Goal: Task Accomplishment & Management: Complete application form

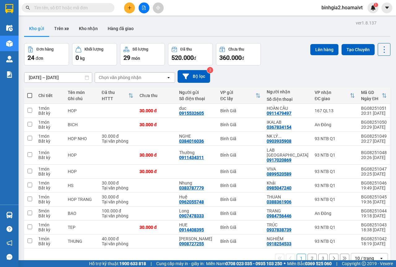
click at [348, 8] on span "binhgia2.hoamaivt" at bounding box center [342, 8] width 51 height 8
click at [291, 54] on div "Đơn hàng 24 đơn Khối lượng 0 kg Số lượng 29 món Đã thu 520.000 đ Chưa thu 360.0…" at bounding box center [207, 54] width 367 height 22
click at [341, 10] on span "binhgia2.hoamaivt" at bounding box center [342, 8] width 51 height 8
click at [337, 20] on span "Đăng xuất" at bounding box center [345, 19] width 38 height 7
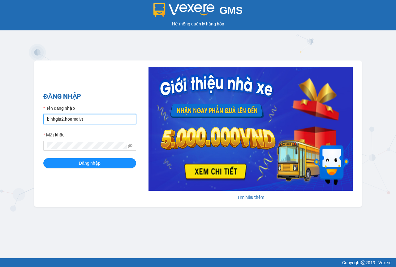
click at [101, 122] on input "binhgia2.hoamaivt" at bounding box center [89, 119] width 93 height 10
type input "binhgia1.hoamaivt"
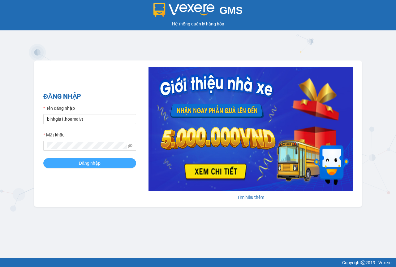
click at [108, 166] on button "Đăng nhập" at bounding box center [89, 163] width 93 height 10
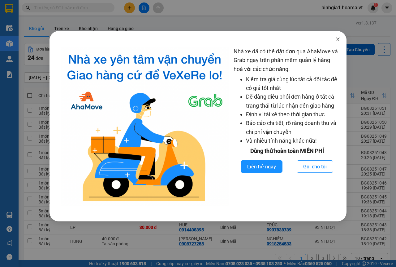
click at [338, 38] on icon "close" at bounding box center [338, 39] width 5 height 5
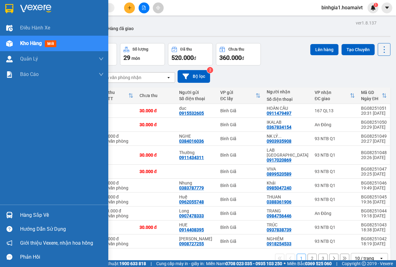
click at [25, 217] on div "Hàng sắp về" at bounding box center [62, 214] width 84 height 9
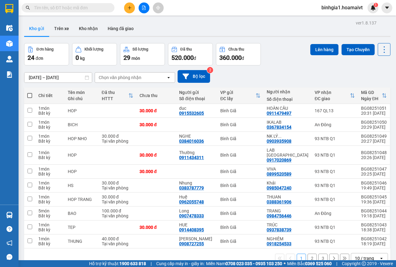
click at [283, 71] on section "Kết quả [PERSON_NAME] ( 0 ) Bộ lọc No Data binhgia1.hoamaivt 1 Điều [PERSON_NAM…" at bounding box center [198, 133] width 396 height 267
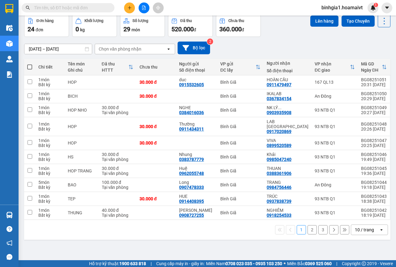
click at [366, 226] on div "10 / trang" at bounding box center [364, 229] width 19 height 6
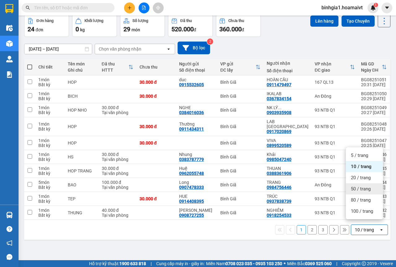
click at [357, 187] on span "50 / trang" at bounding box center [361, 188] width 20 height 6
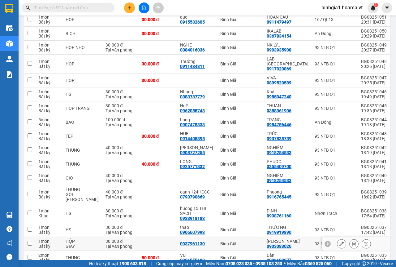
scroll to position [90, 0]
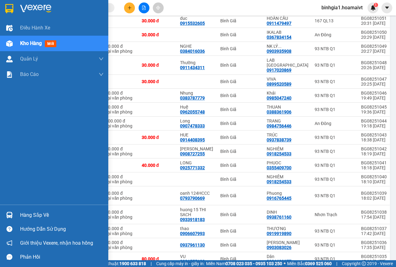
click at [38, 215] on div "Hàng sắp về" at bounding box center [62, 214] width 84 height 9
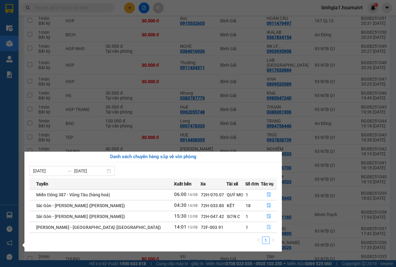
click at [268, 225] on icon "file-done" at bounding box center [269, 226] width 4 height 4
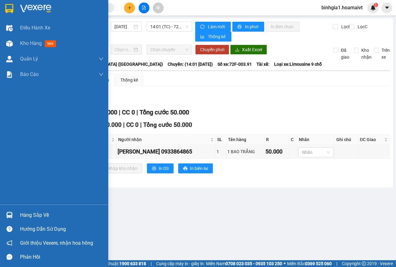
click at [31, 214] on div "Hàng sắp về" at bounding box center [62, 214] width 84 height 9
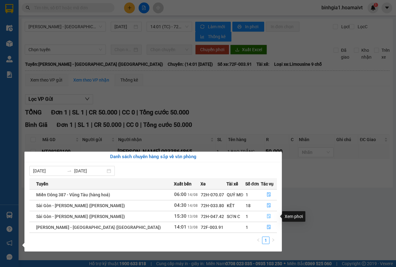
click at [267, 215] on icon "file-done" at bounding box center [269, 216] width 4 height 4
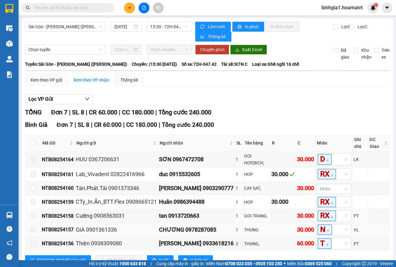
scroll to position [23, 0]
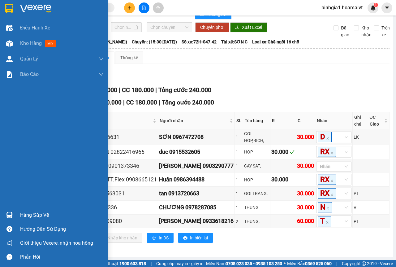
drag, startPoint x: 38, startPoint y: 214, endPoint x: 271, endPoint y: 213, distance: 232.8
click at [38, 214] on div "Hàng sắp về" at bounding box center [62, 214] width 84 height 9
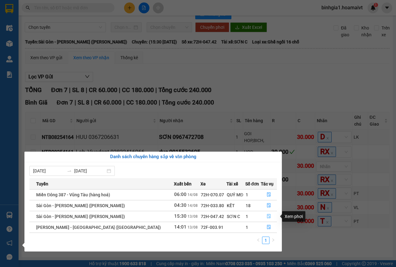
click at [267, 215] on icon "file-done" at bounding box center [269, 216] width 4 height 4
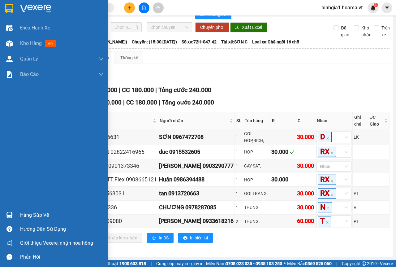
click at [39, 214] on div "Hàng sắp về" at bounding box center [62, 214] width 84 height 9
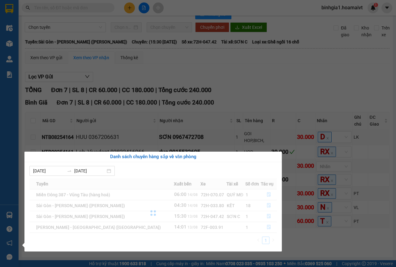
click at [268, 225] on div at bounding box center [153, 212] width 248 height 69
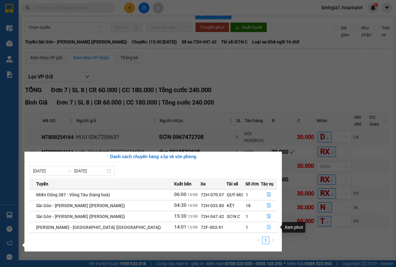
click at [267, 225] on icon "file-done" at bounding box center [269, 226] width 4 height 4
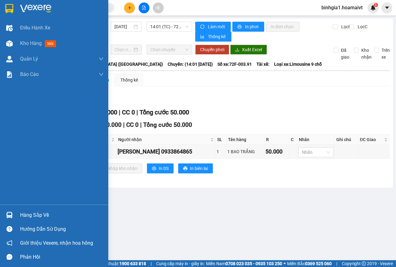
click at [34, 216] on div "Hàng sắp về" at bounding box center [62, 214] width 84 height 9
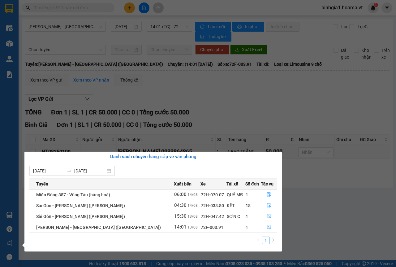
click at [281, 94] on section "Kết quả [PERSON_NAME] ( 0 ) Bộ lọc No Data binhgia1.hoamaivt 1 Điều [PERSON_NAM…" at bounding box center [198, 133] width 396 height 267
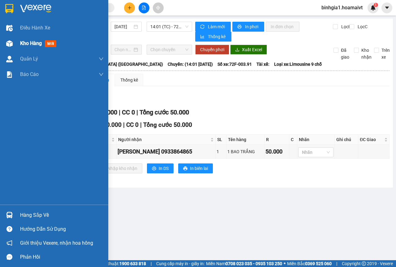
click at [32, 45] on span "Kho hàng" at bounding box center [31, 43] width 22 height 6
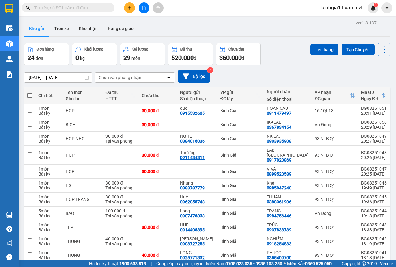
click at [105, 5] on input "text" at bounding box center [70, 7] width 73 height 7
click at [118, 11] on div at bounding box center [60, 7] width 121 height 9
click at [103, 9] on input "text" at bounding box center [70, 7] width 73 height 7
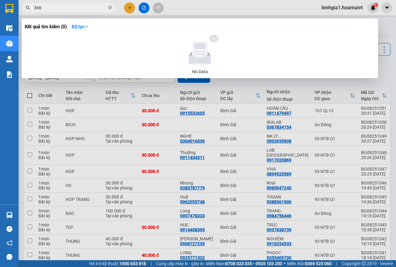
type input "3664"
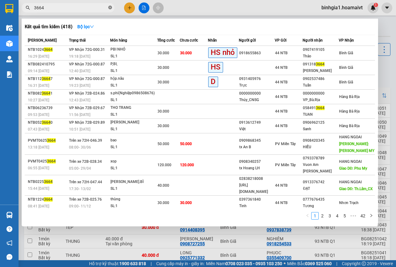
click at [110, 9] on icon "close-circle" at bounding box center [110, 8] width 4 height 4
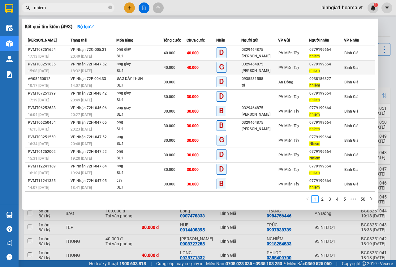
type input "nhiem"
click at [220, 65] on span "G" at bounding box center [222, 67] width 10 height 10
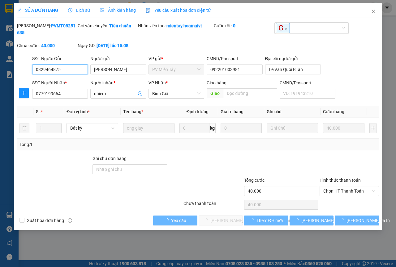
type input "0329464875"
type input "[PERSON_NAME]"
type input "092201003981"
type input "Le Van Quoi BTan"
type input "0779199664"
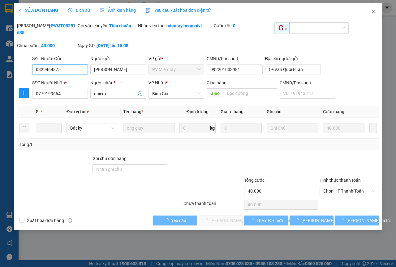
type input "nhiem"
type input "40.000"
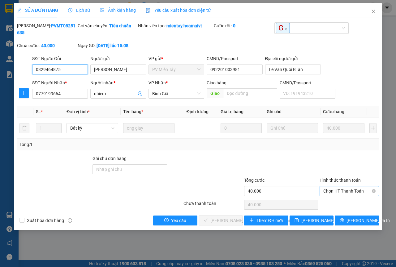
click at [340, 192] on span "Chọn HT Thanh Toán" at bounding box center [350, 190] width 52 height 9
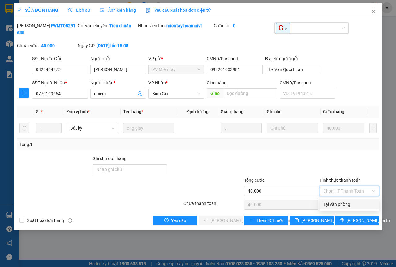
drag, startPoint x: 339, startPoint y: 203, endPoint x: 266, endPoint y: 209, distance: 73.6
click at [339, 203] on div "Tại văn phòng" at bounding box center [350, 204] width 52 height 7
type input "0"
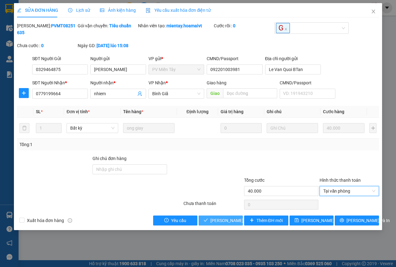
click at [225, 220] on span "[PERSON_NAME] và [PERSON_NAME] hàng" at bounding box center [253, 220] width 84 height 7
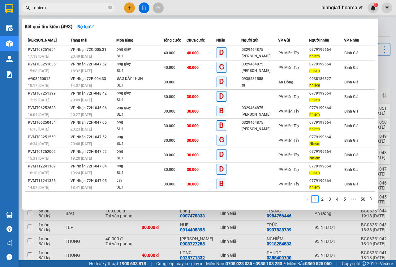
click at [81, 9] on input "nhiem" at bounding box center [70, 7] width 73 height 7
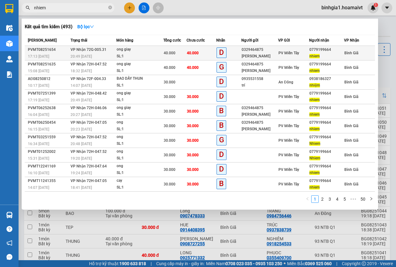
click at [243, 53] on div "[PERSON_NAME]" at bounding box center [260, 56] width 36 height 7
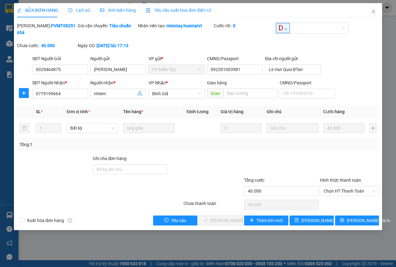
type input "0329464875"
type input "[PERSON_NAME]"
type input "092201003981"
type input "Le Van Quoi BTan"
type input "0779199664"
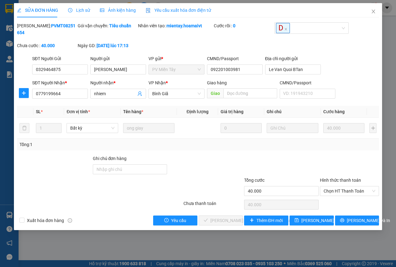
type input "nhiem"
type input "40.000"
click at [339, 191] on span "Chọn HT Thanh Toán" at bounding box center [350, 190] width 52 height 9
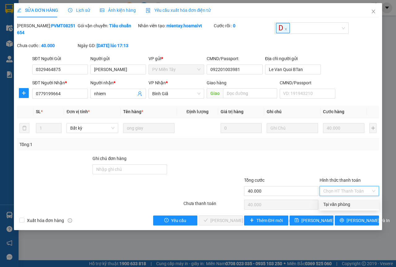
drag, startPoint x: 340, startPoint y: 203, endPoint x: 228, endPoint y: 215, distance: 113.0
click at [340, 203] on div "Tại văn phòng" at bounding box center [350, 204] width 52 height 7
type input "0"
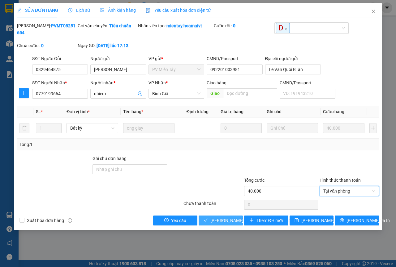
click at [216, 217] on button "[PERSON_NAME] và [PERSON_NAME] hàng" at bounding box center [221, 220] width 44 height 10
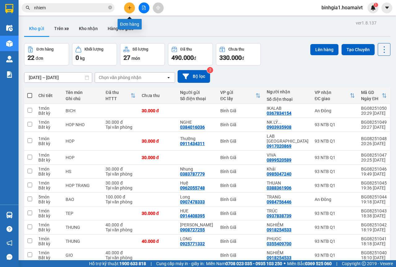
click at [128, 7] on icon "plus" at bounding box center [130, 8] width 4 height 4
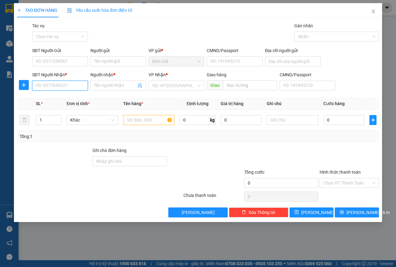
click at [72, 84] on input "SĐT Người Nhận *" at bounding box center [60, 86] width 56 height 10
click at [61, 97] on div "0816803070 - BUU" at bounding box center [60, 97] width 48 height 7
type input "0816803070"
type input "BUU"
type input "0816803070"
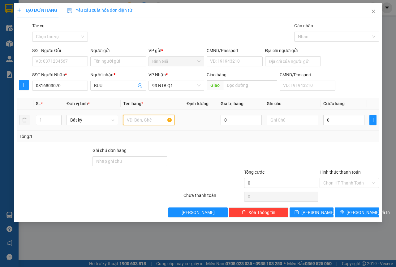
click at [146, 121] on input "text" at bounding box center [149, 120] width 52 height 10
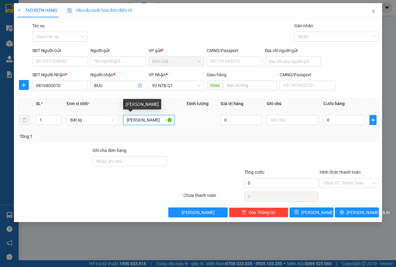
click at [145, 120] on input "[PERSON_NAME]" at bounding box center [149, 120] width 52 height 10
type input "[PERSON_NAME]"
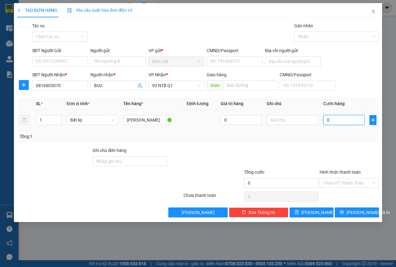
click at [347, 122] on input "0" at bounding box center [344, 120] width 41 height 10
type input "3"
type input "30"
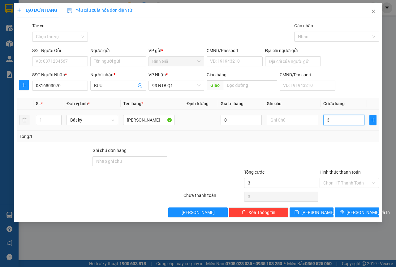
type input "30"
click at [340, 185] on input "Hình thức thanh toán" at bounding box center [348, 182] width 48 height 9
type input "30.000"
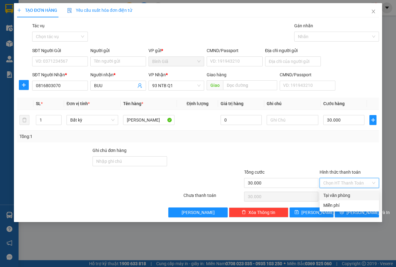
click at [339, 194] on div "Tại văn phòng" at bounding box center [350, 195] width 52 height 7
type input "0"
click at [349, 215] on button "[PERSON_NAME] và In" at bounding box center [357, 212] width 44 height 10
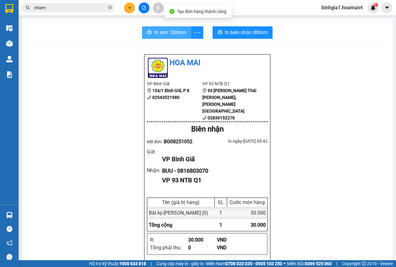
click at [167, 32] on span "In tem 100mm" at bounding box center [170, 32] width 32 height 8
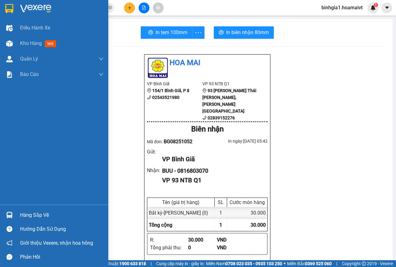
click at [32, 212] on div "Hàng sắp về" at bounding box center [62, 214] width 84 height 9
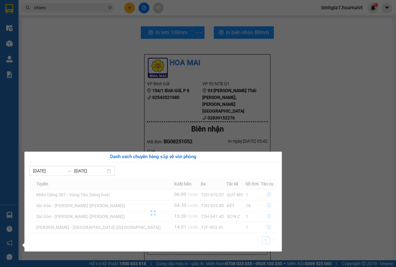
drag, startPoint x: 118, startPoint y: 133, endPoint x: 93, endPoint y: 119, distance: 28.7
click at [115, 133] on section "Kết quả [PERSON_NAME] ( 493 ) Bộ lọc Mã ĐH Trạng thái Món hàng Tổng [PERSON_NAM…" at bounding box center [198, 133] width 396 height 267
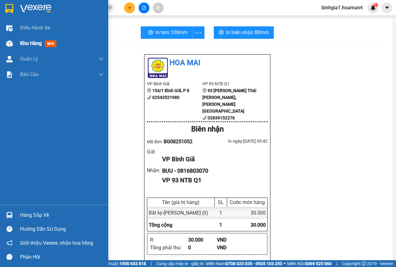
click at [37, 43] on span "Kho hàng" at bounding box center [31, 43] width 22 height 6
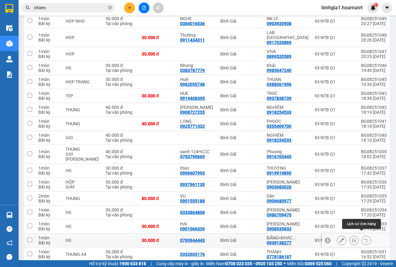
scroll to position [108, 0]
